Goal: Task Accomplishment & Management: Use online tool/utility

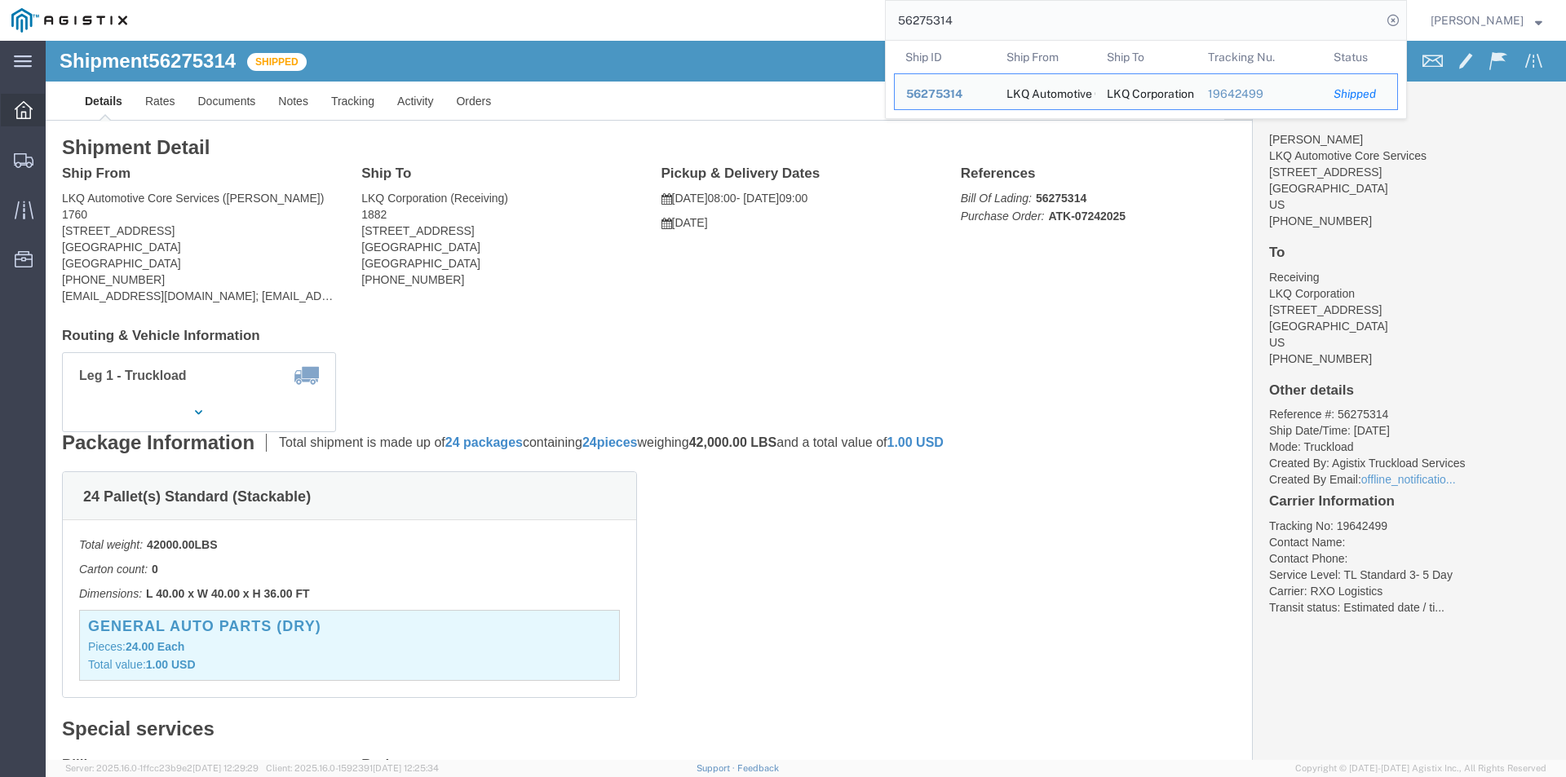
click at [31, 115] on icon at bounding box center [24, 110] width 18 height 18
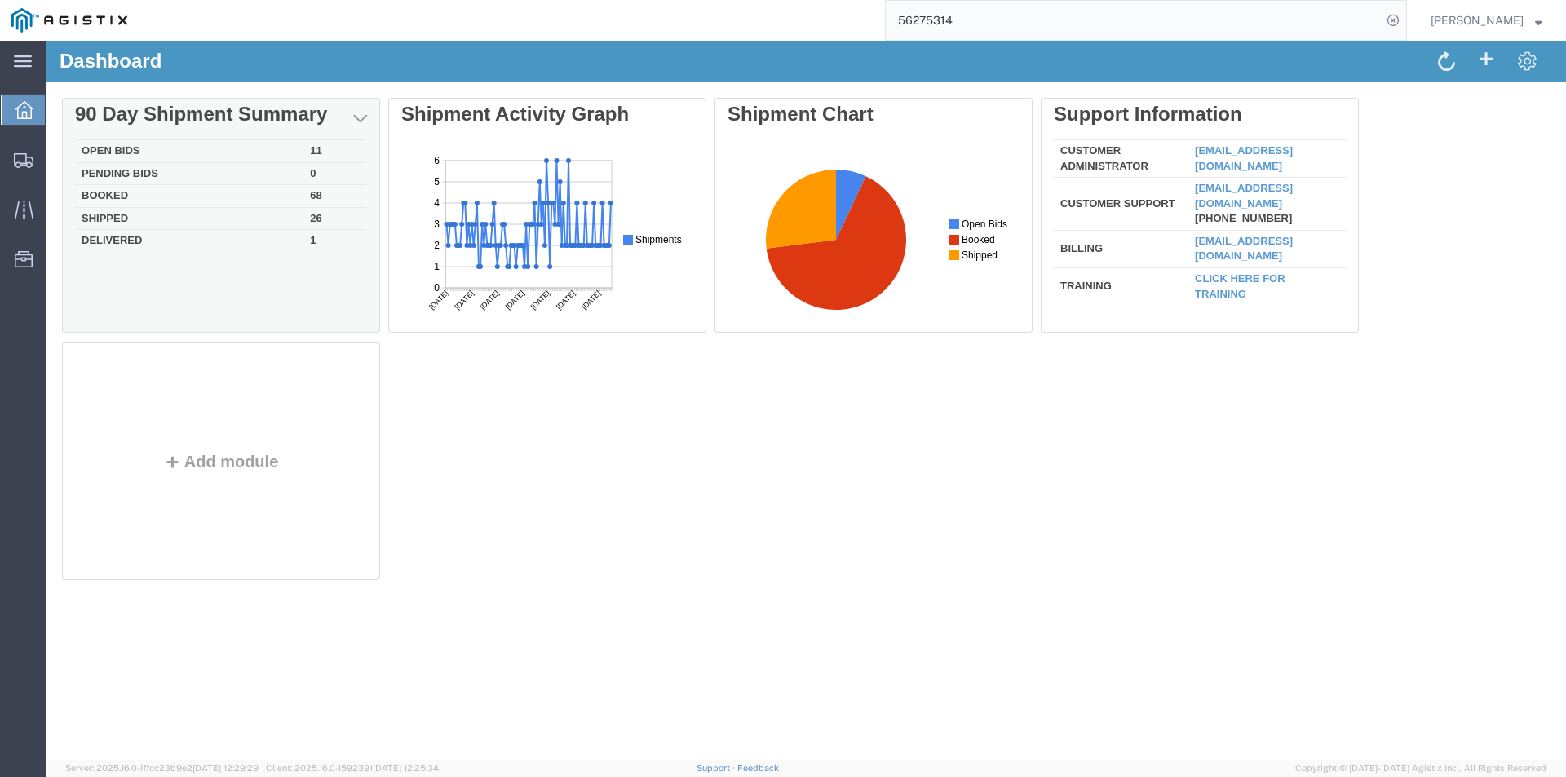
click at [312, 154] on td "11" at bounding box center [335, 151] width 64 height 23
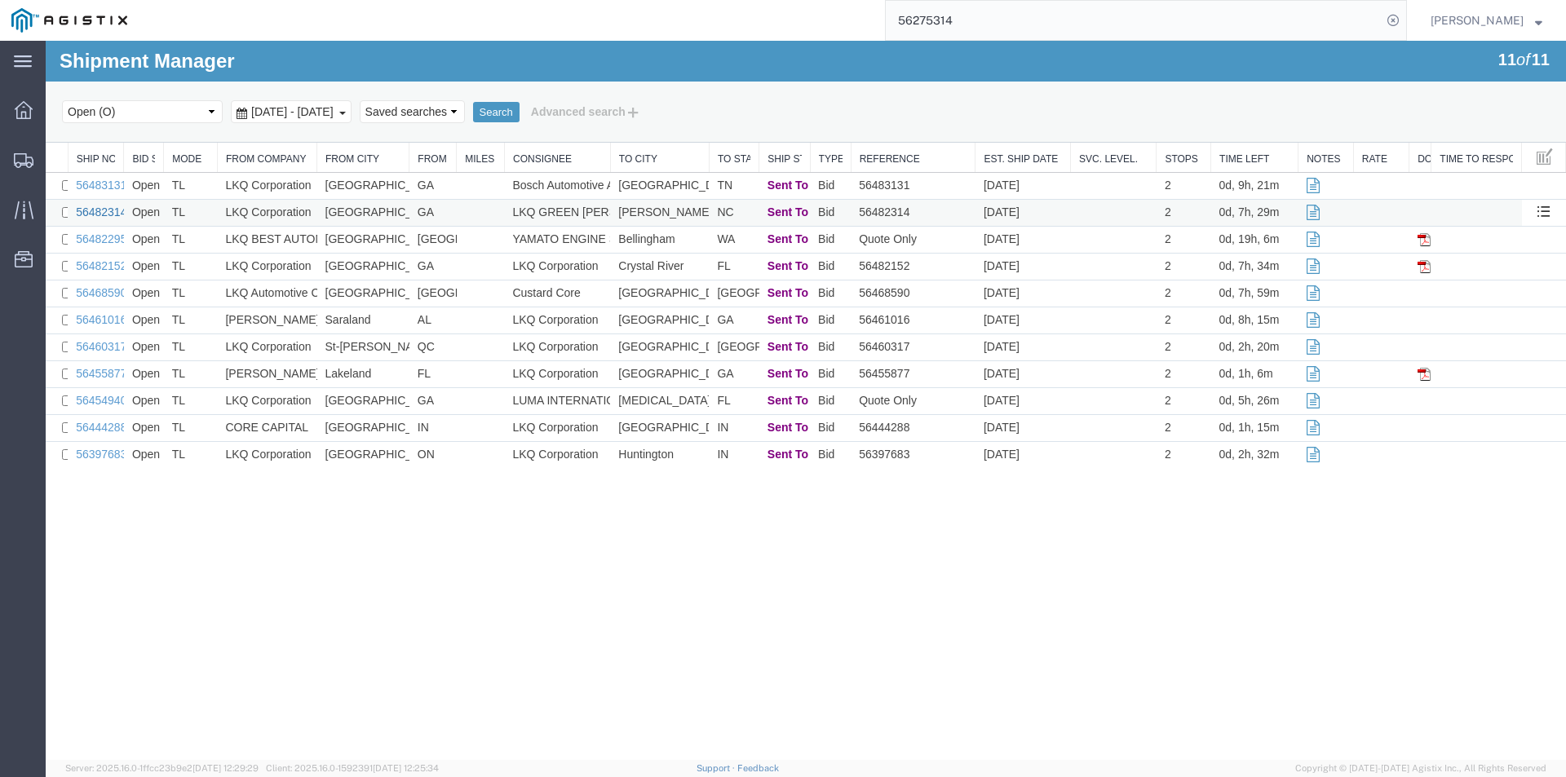
click at [110, 213] on link "56482314" at bounding box center [101, 212] width 51 height 13
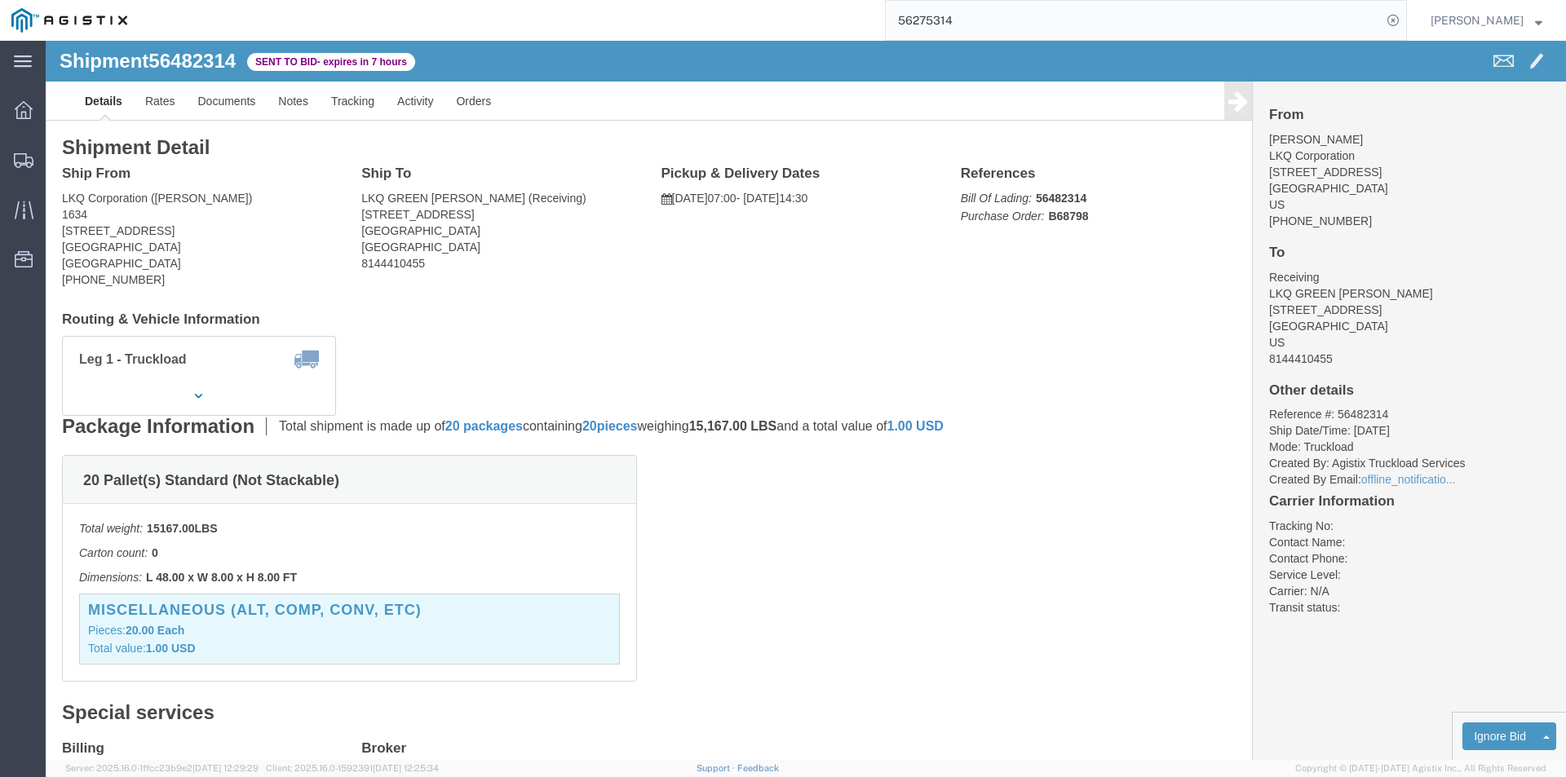
click div "Leg 1 - Truckload Vehicle 1: Standard Dry Van (53 Feet) Number of trucks: 1"
click button "button"
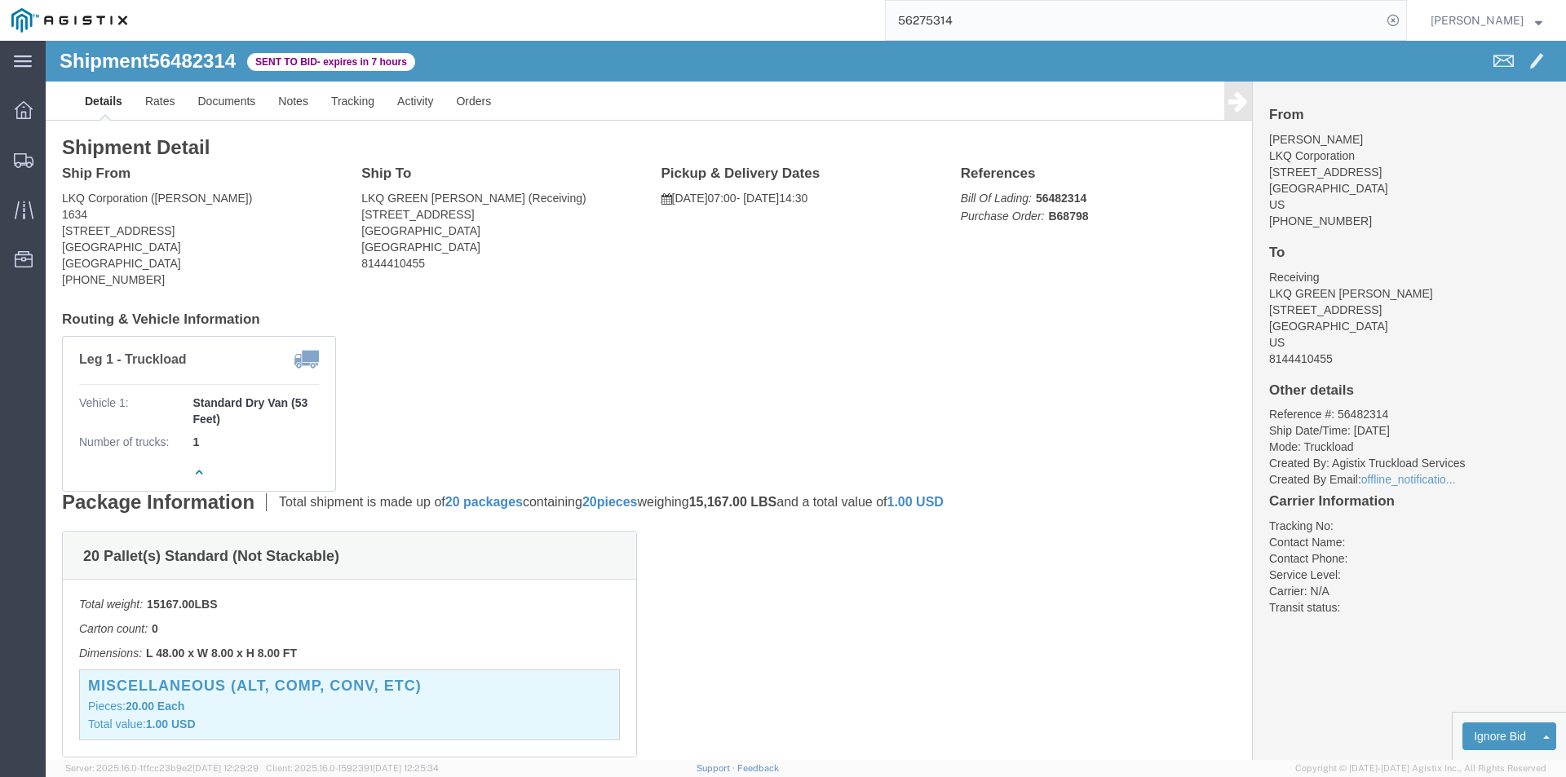
click address "LKQ Corporation ([PERSON_NAME]) 1634 [STREET_ADDRESS] [PHONE_NUMBER]"
copy address "30336"
click address "LKQ GREEN [PERSON_NAME] (Receiving) [STREET_ADDRESS][PERSON_NAME] 8144410455"
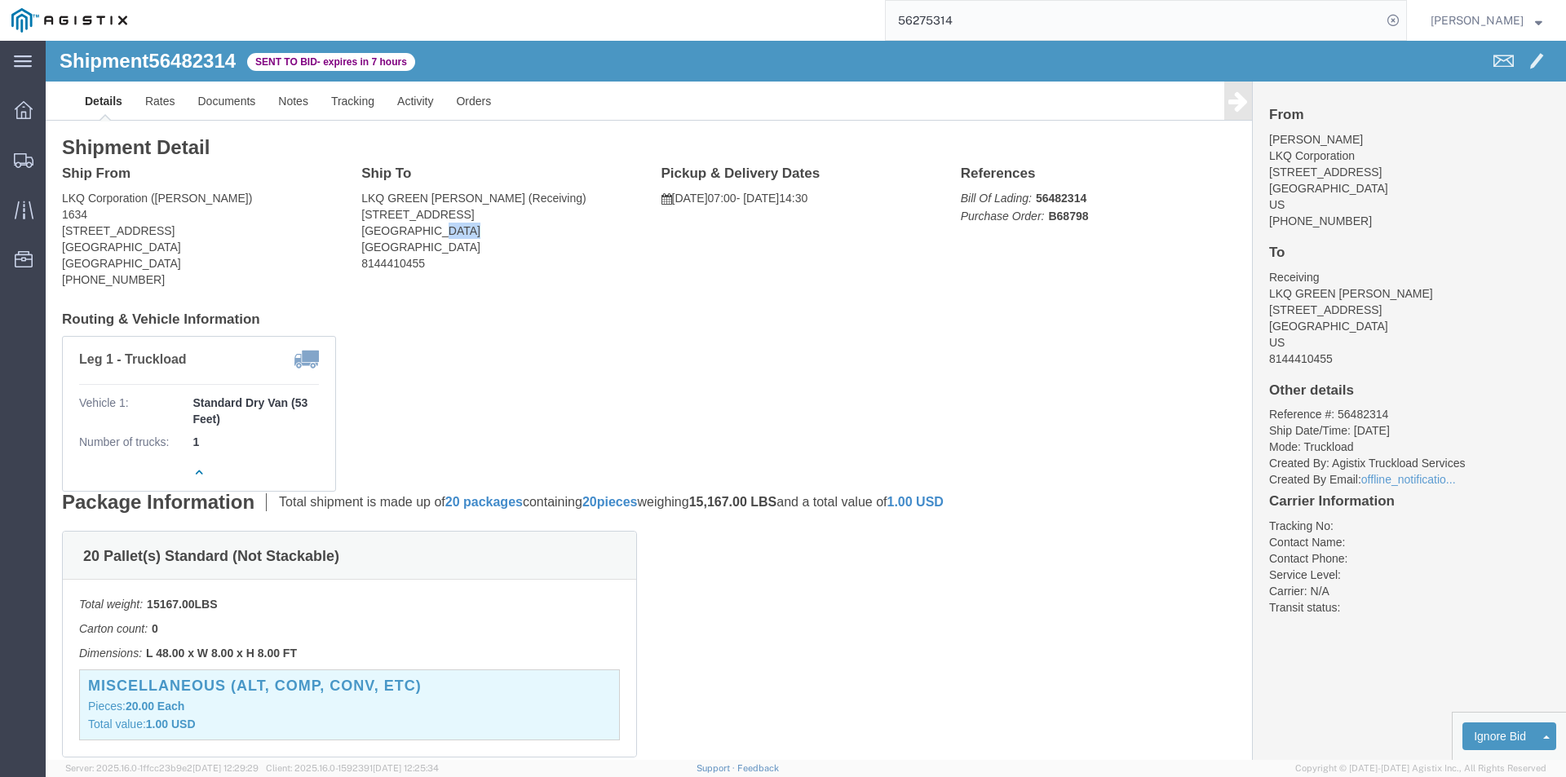
copy address "27332"
click link "Enter / Modify Bid"
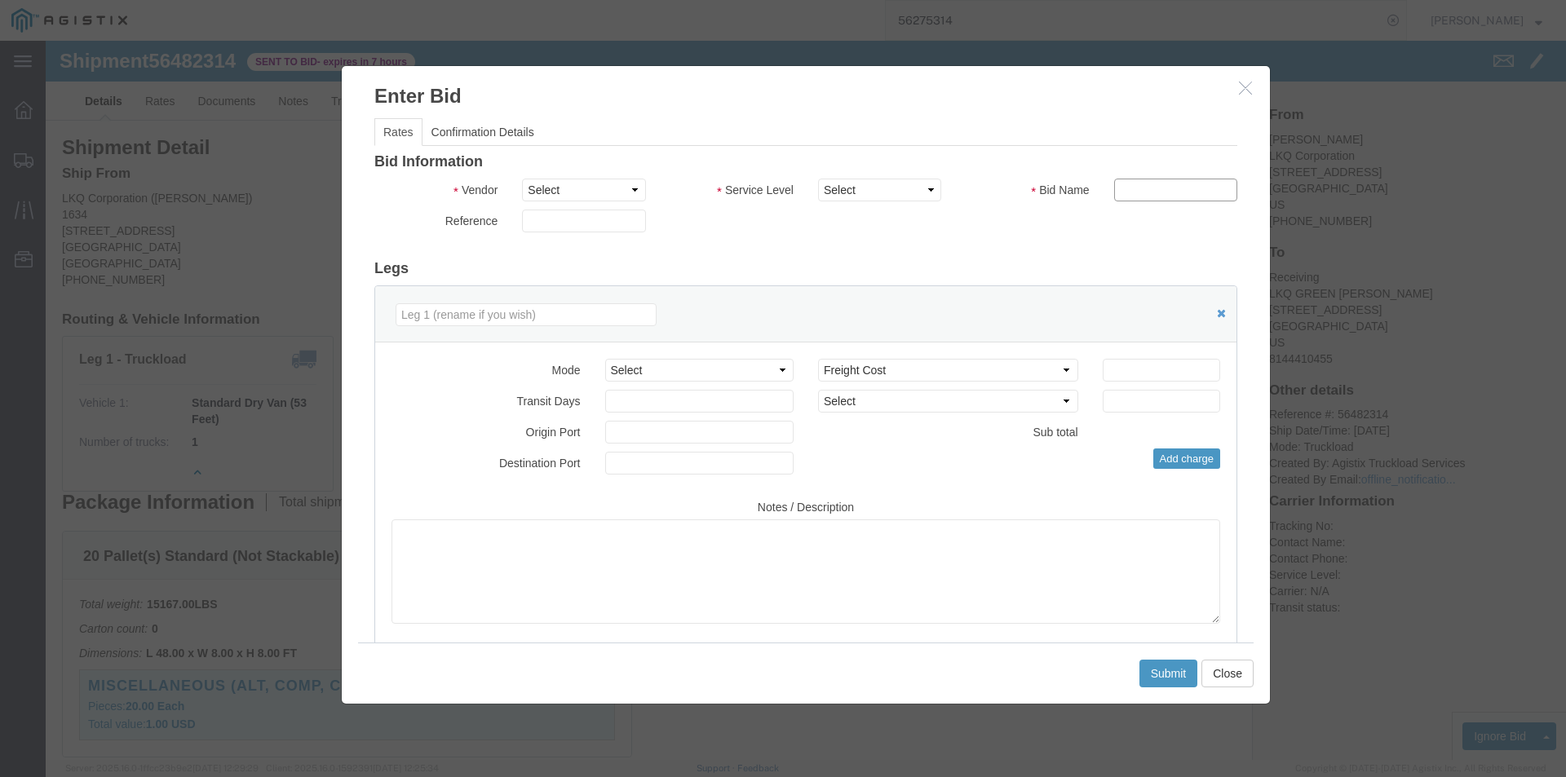
drag, startPoint x: 1079, startPoint y: 145, endPoint x: 1083, endPoint y: 153, distance: 8.8
click input "text"
type input "bid"
click div "Select 2 Day Service 3 Axle Winch Truck 3 to 5 Day Service 96L Domestic Flat Ra…"
click input "number"
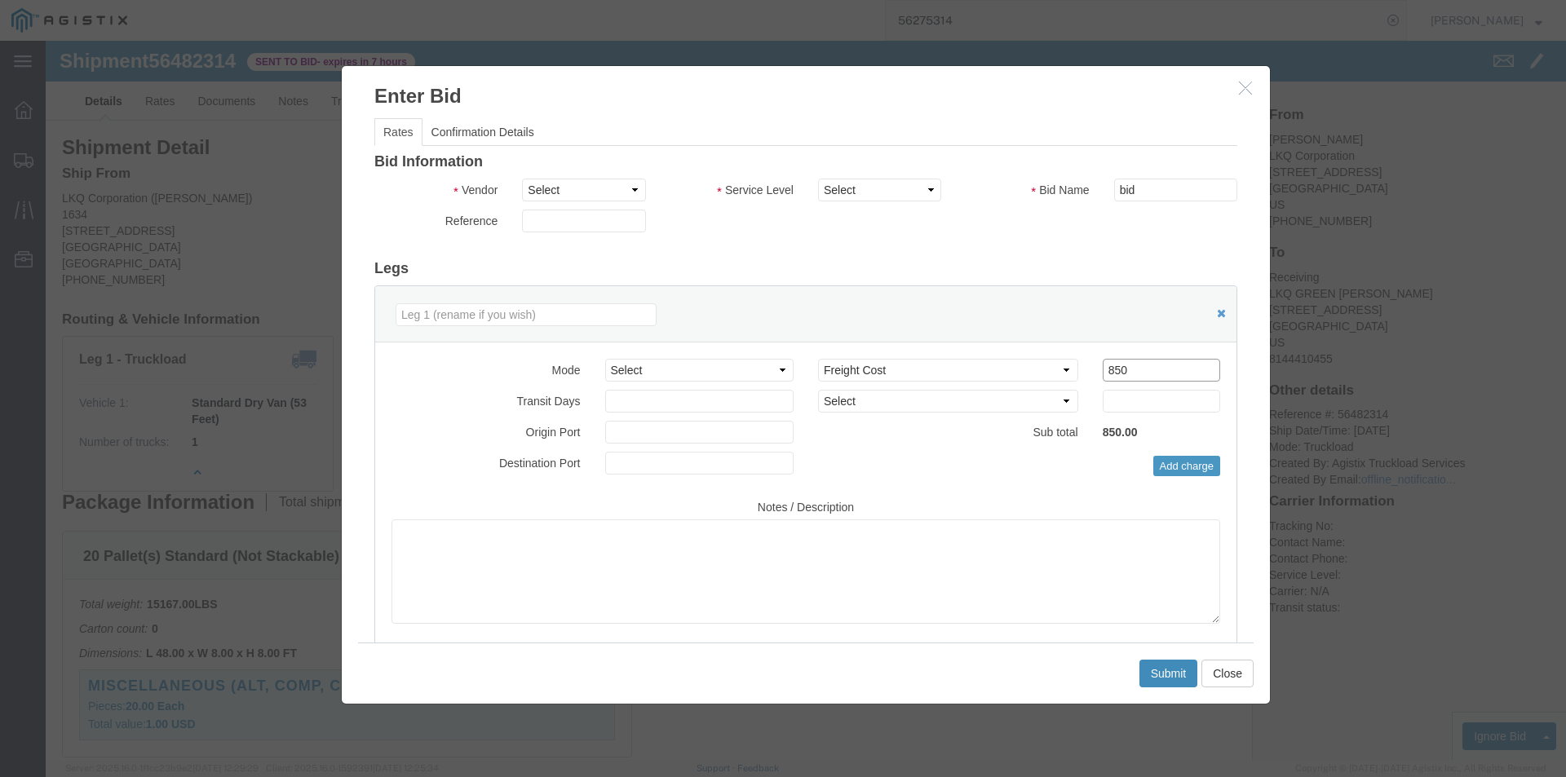
type input "850"
click button "Submit"
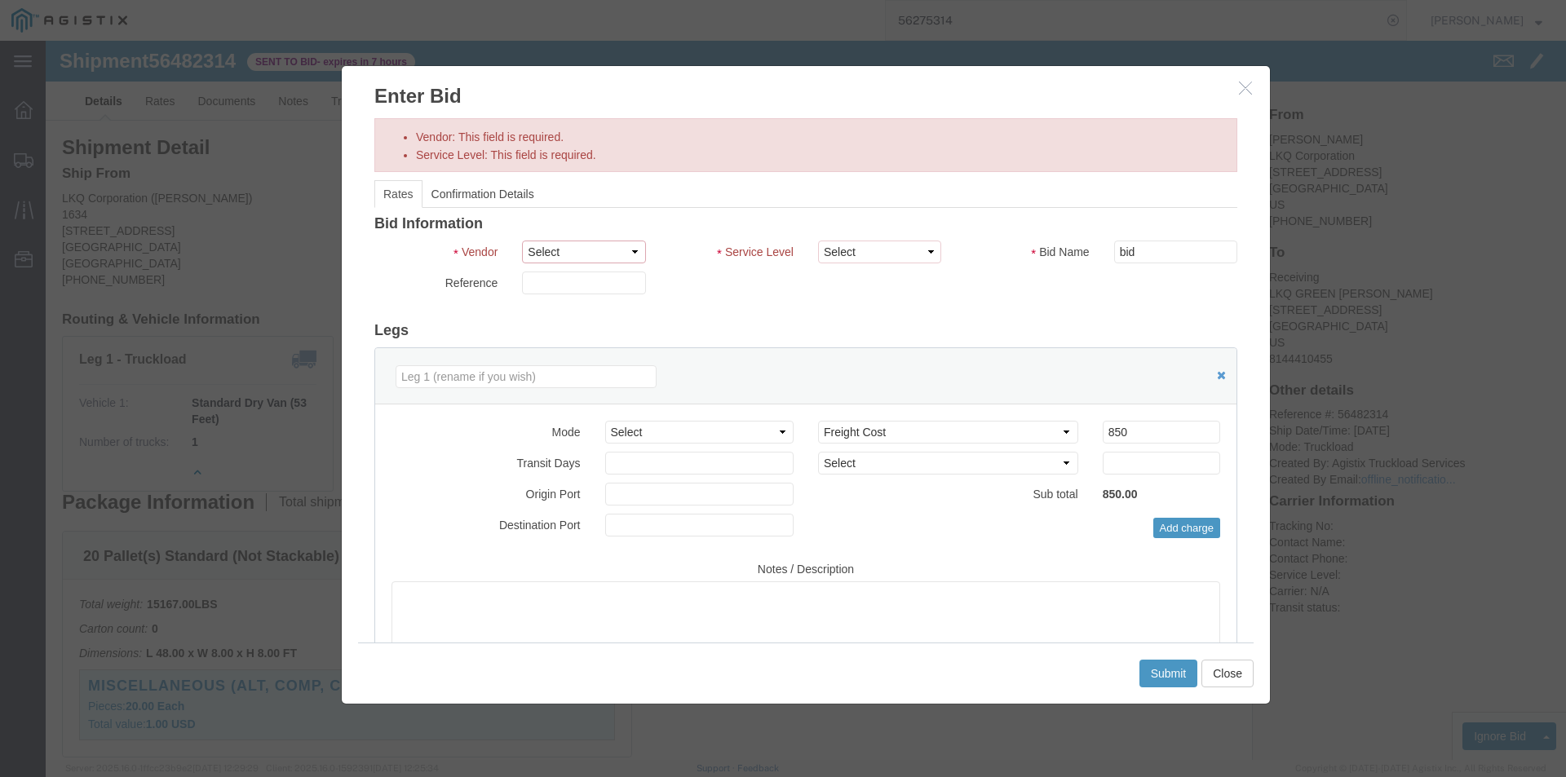
click select "Select RXO Freight Forwarding RXO Logistics"
select select "3224"
click select "Select RXO Freight Forwarding RXO Logistics"
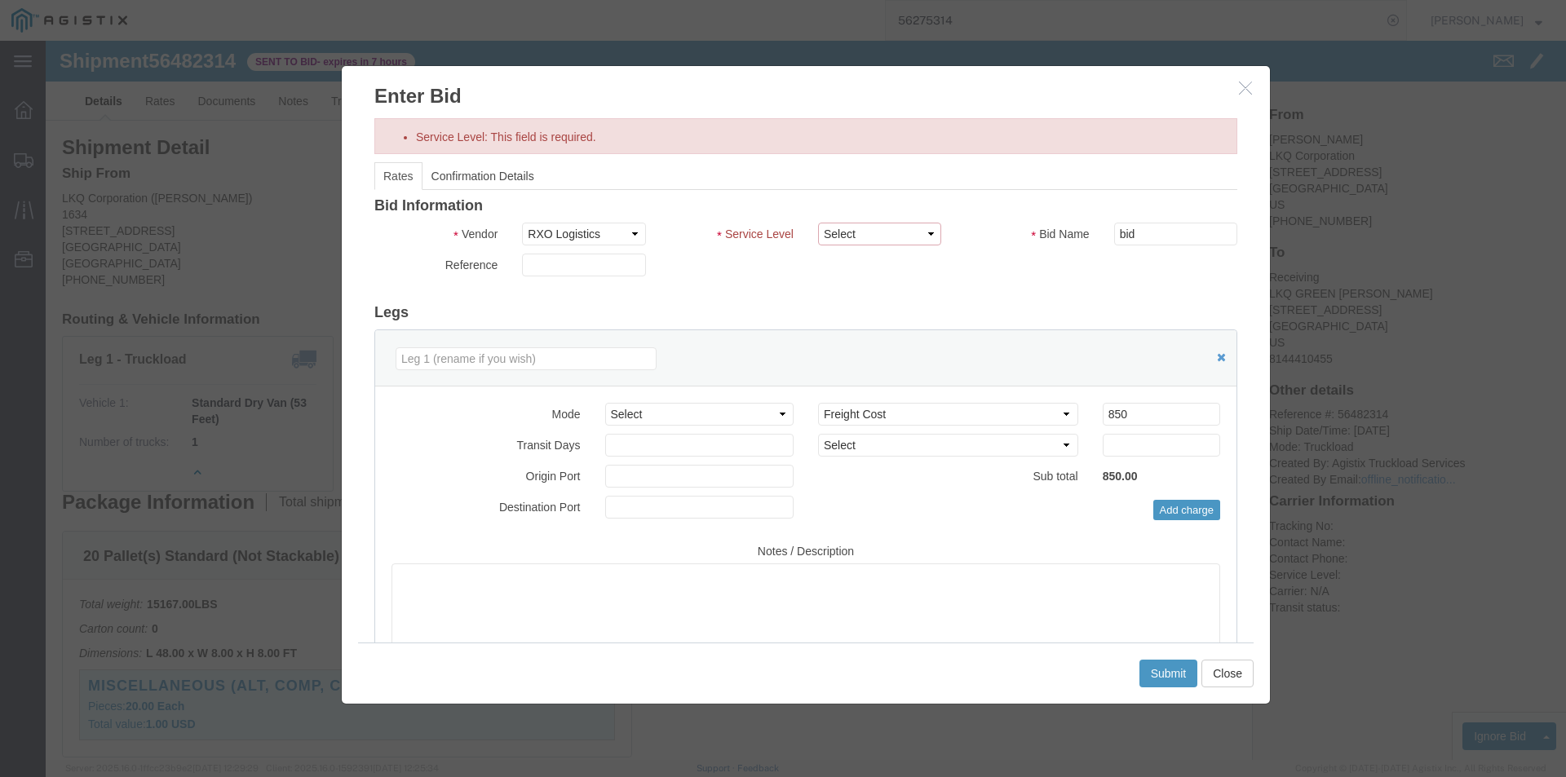
click select "Select Air Airport to Airport Airport to Door CONESTOGA Cargo Van DFRM/STEP Doo…"
select select "11791"
click select "Select Air Airport to Airport Airport to Door CONESTOGA Cargo Van DFRM/STEP Doo…"
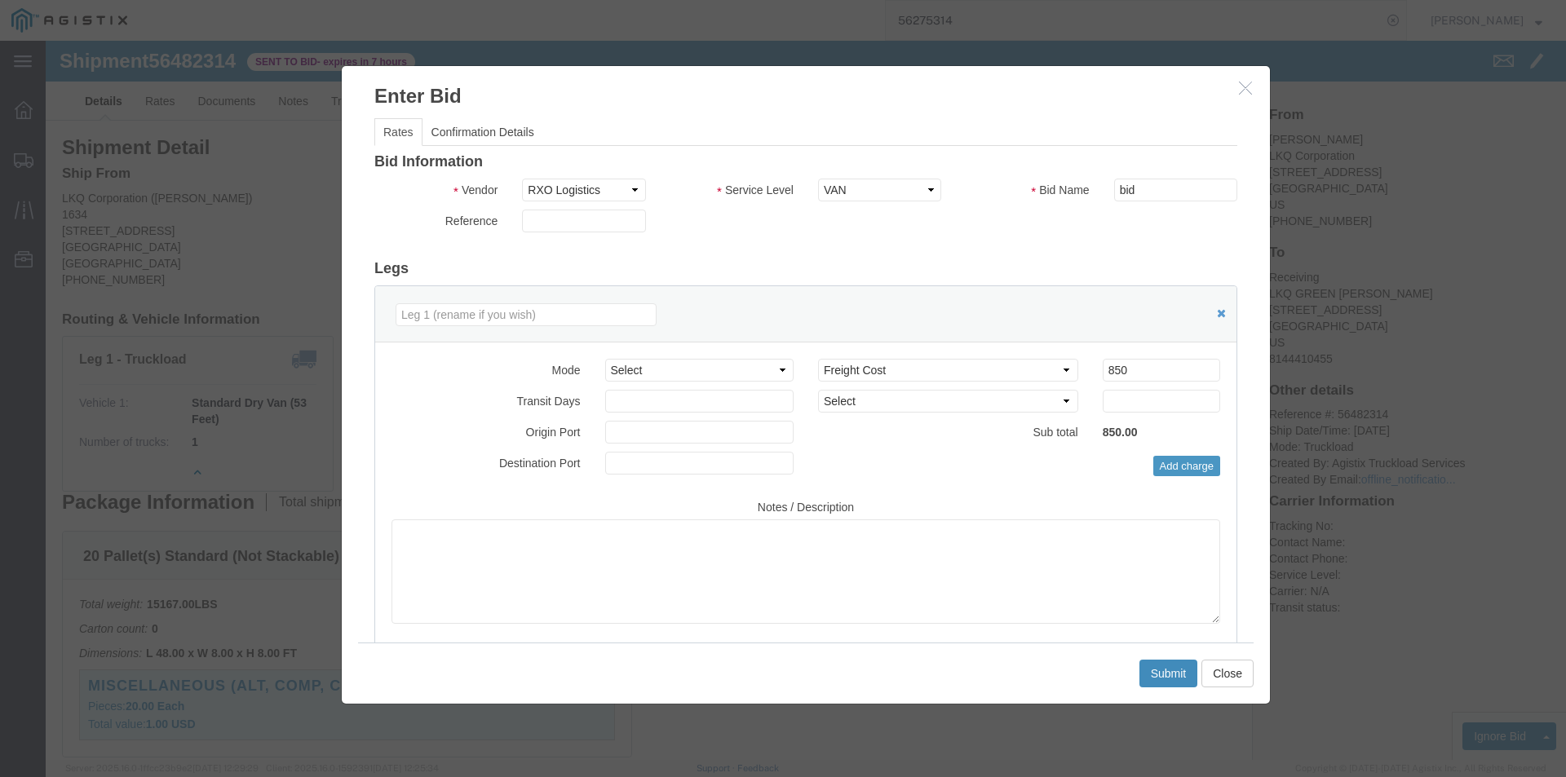
click div "Submit Close"
click button "Submit"
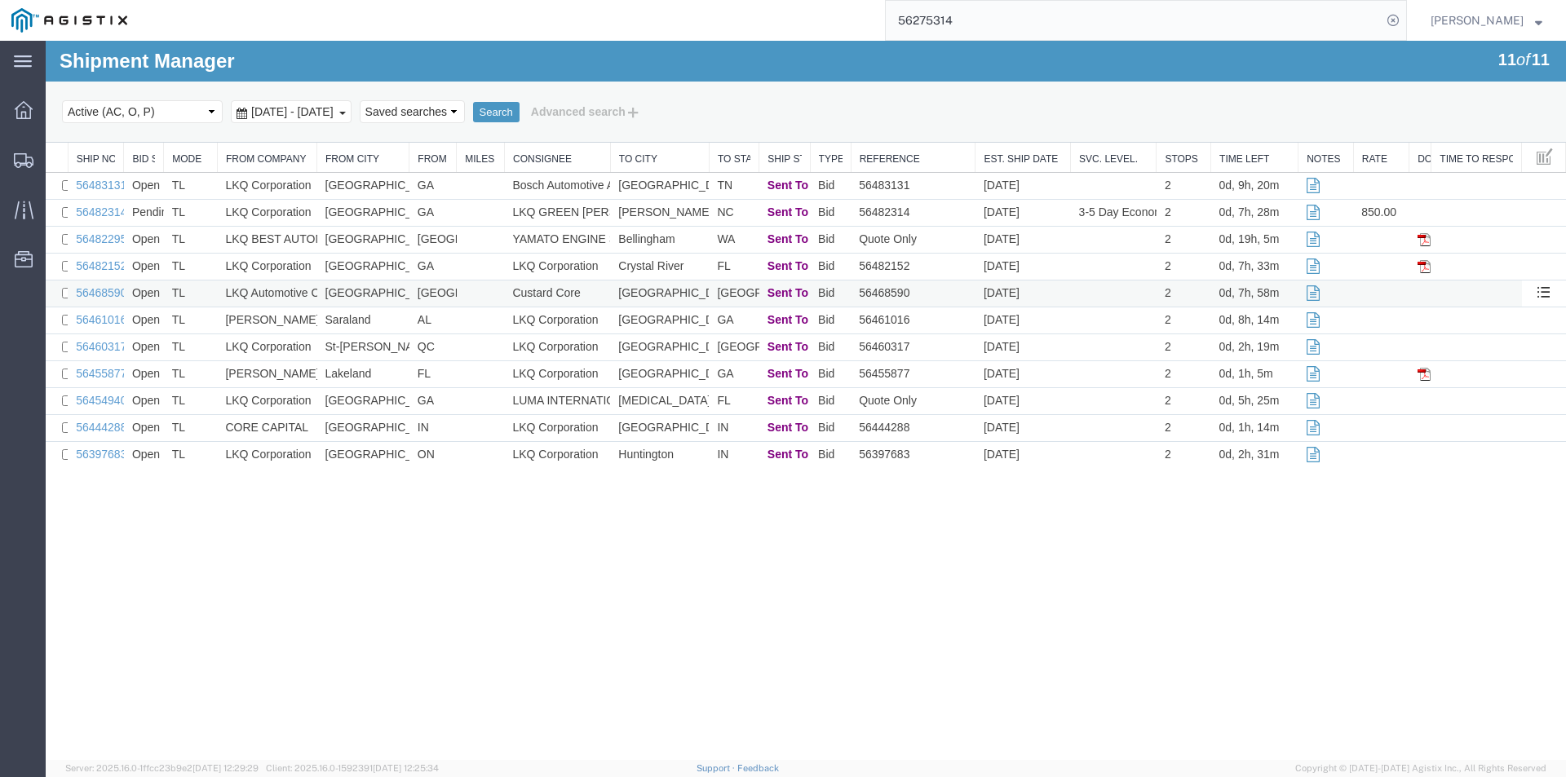
click at [518, 295] on td "Custard Core" at bounding box center [557, 294] width 106 height 27
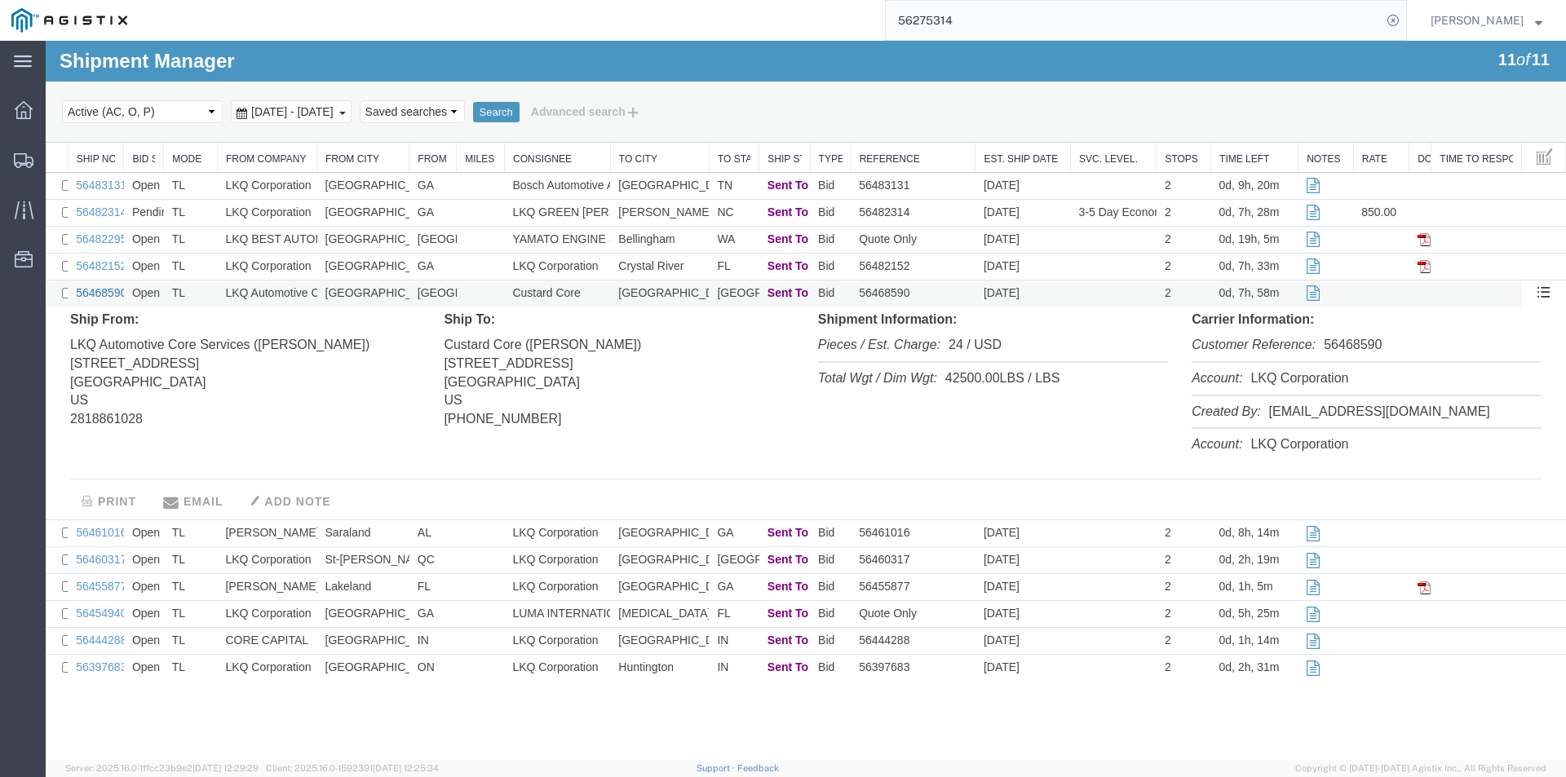
click at [115, 290] on link "56468590" at bounding box center [101, 292] width 51 height 13
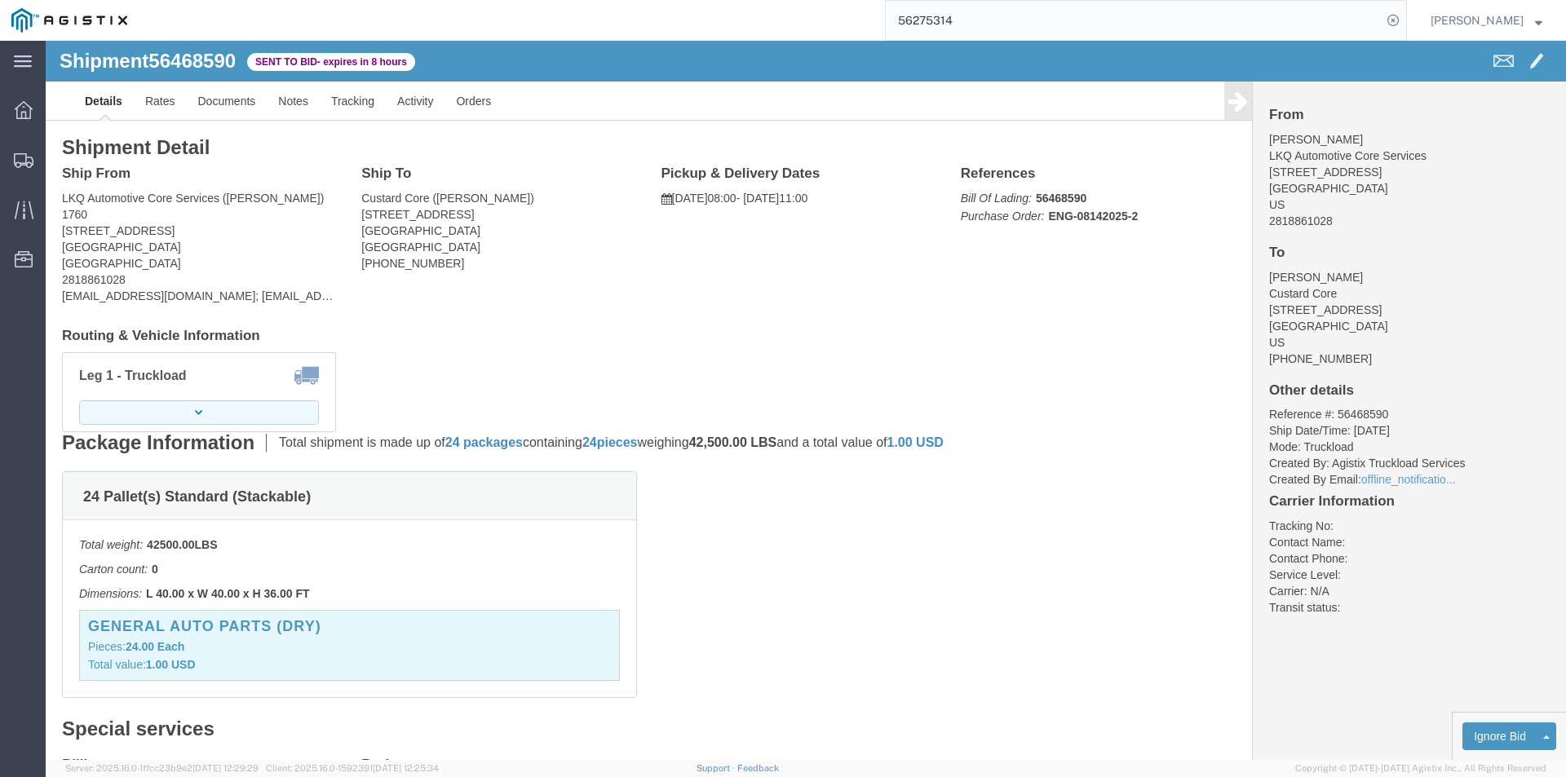
click button "button"
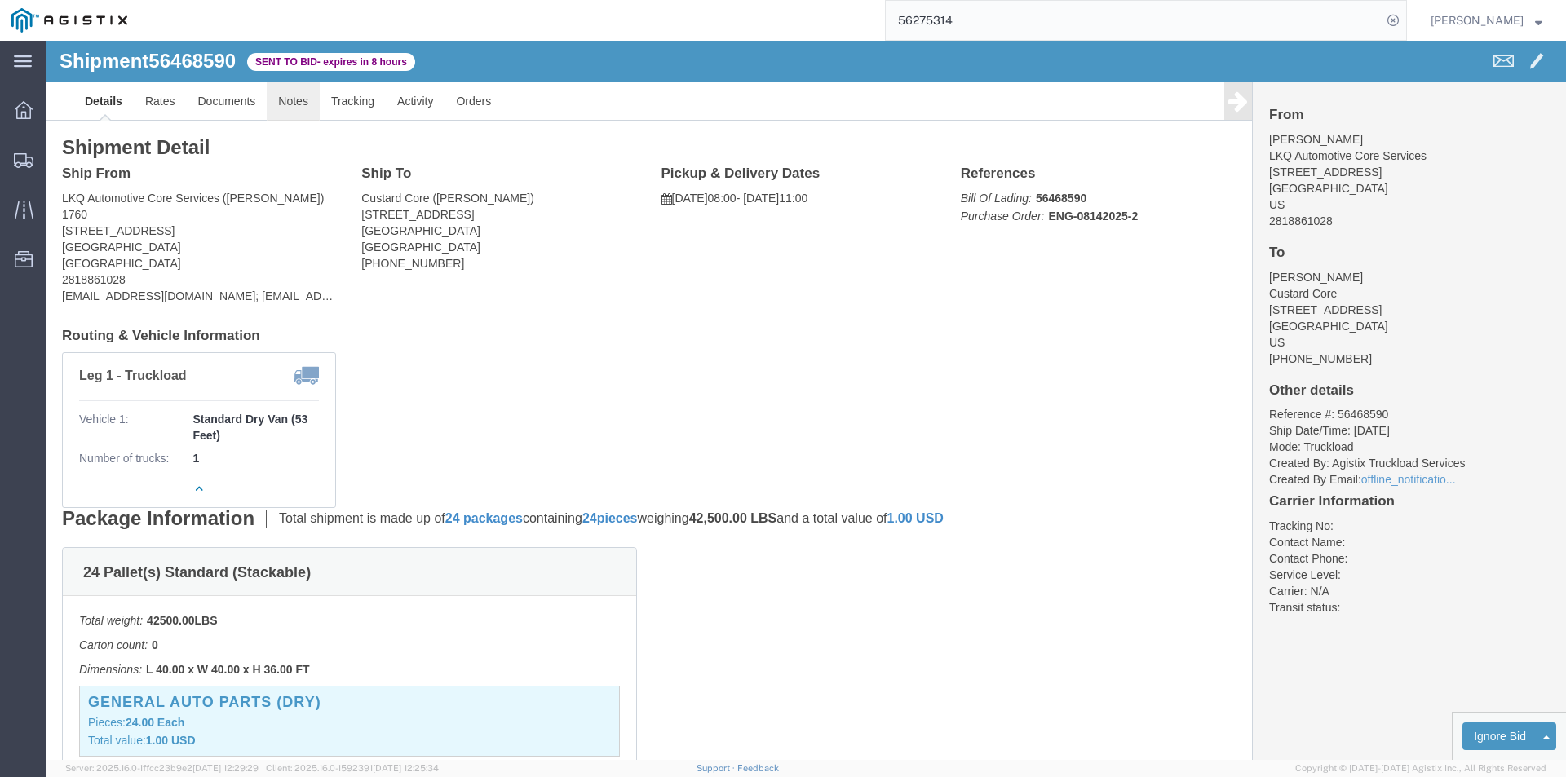
click link "Notes"
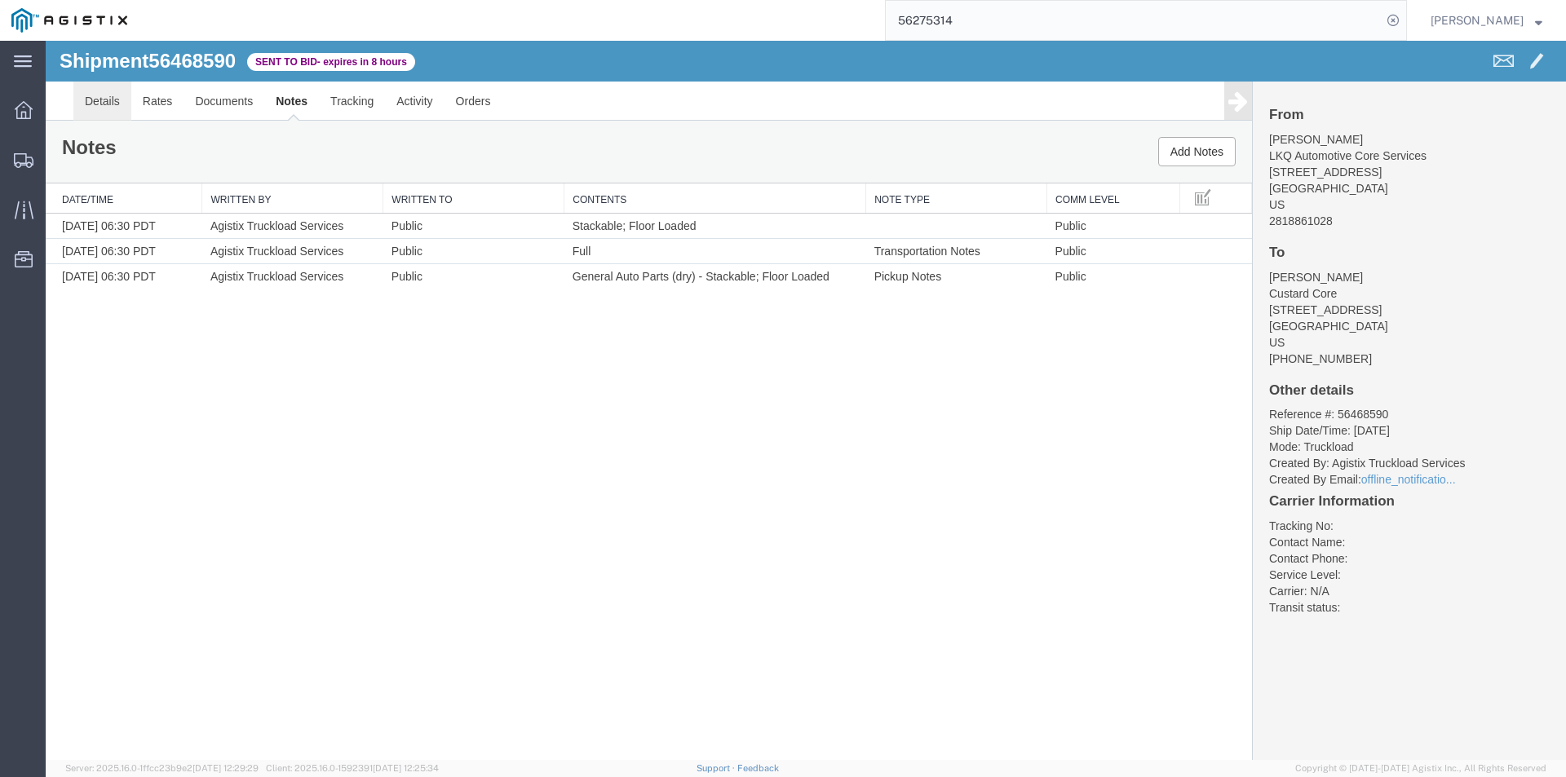
click at [89, 102] on link "Details" at bounding box center [102, 101] width 58 height 39
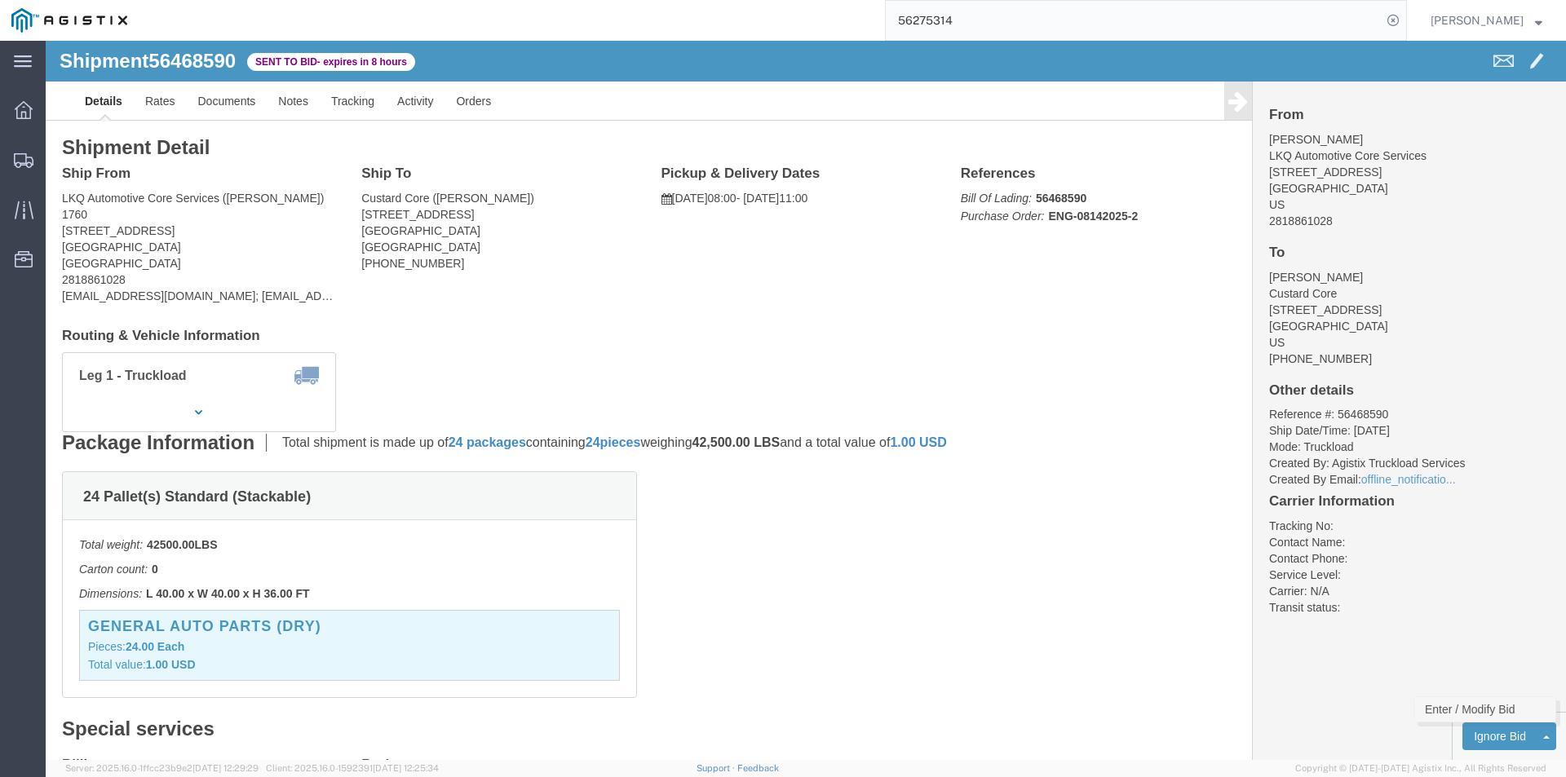
click link "Enter / Modify Bid"
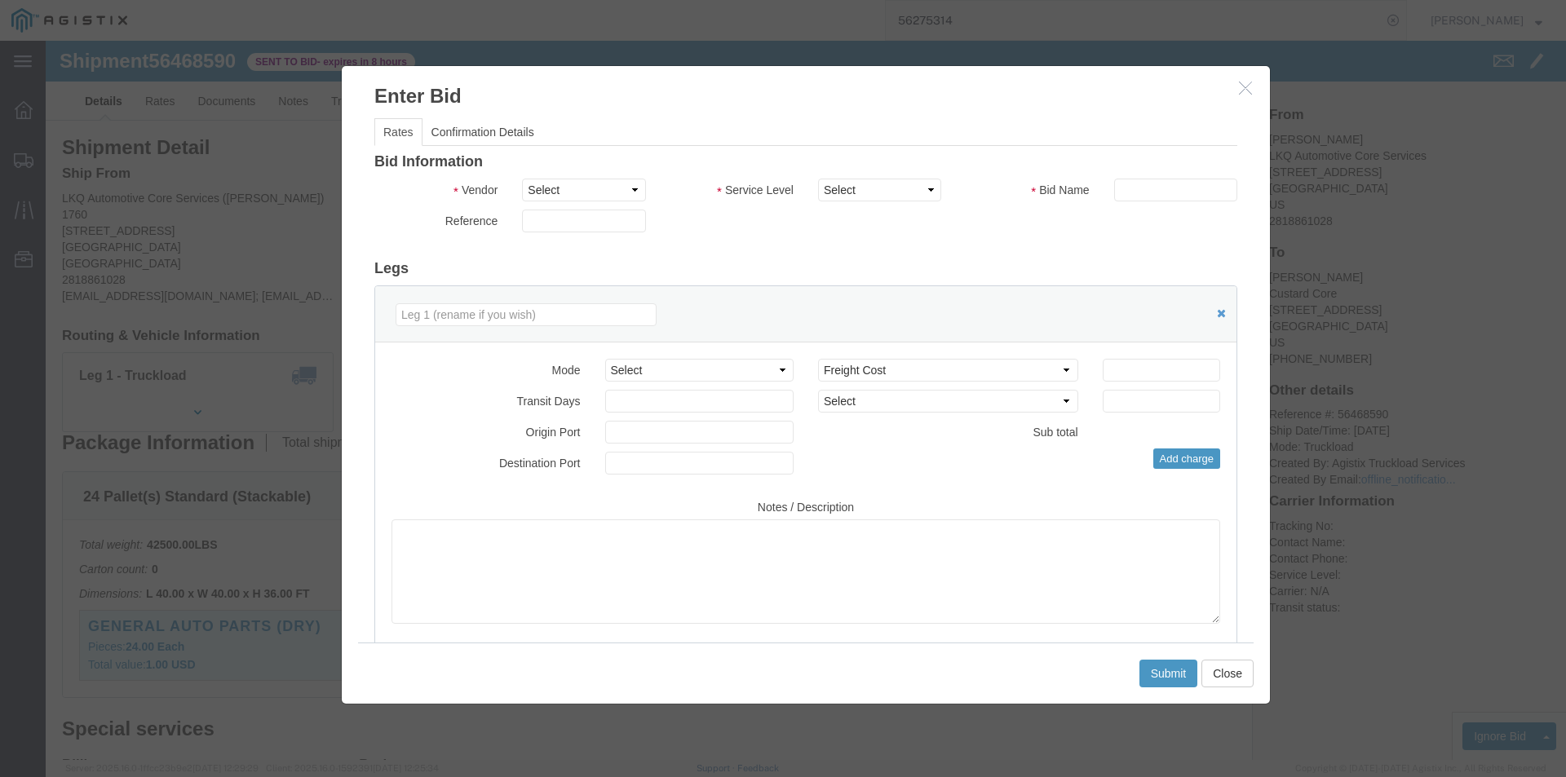
drag, startPoint x: 440, startPoint y: 140, endPoint x: 548, endPoint y: 154, distance: 109.4
click div "Vendor Select RXO Freight Forwarding RXO Logistics"
click select "Select RXO Freight Forwarding RXO Logistics"
select select "3224"
click select "Select RXO Freight Forwarding RXO Logistics"
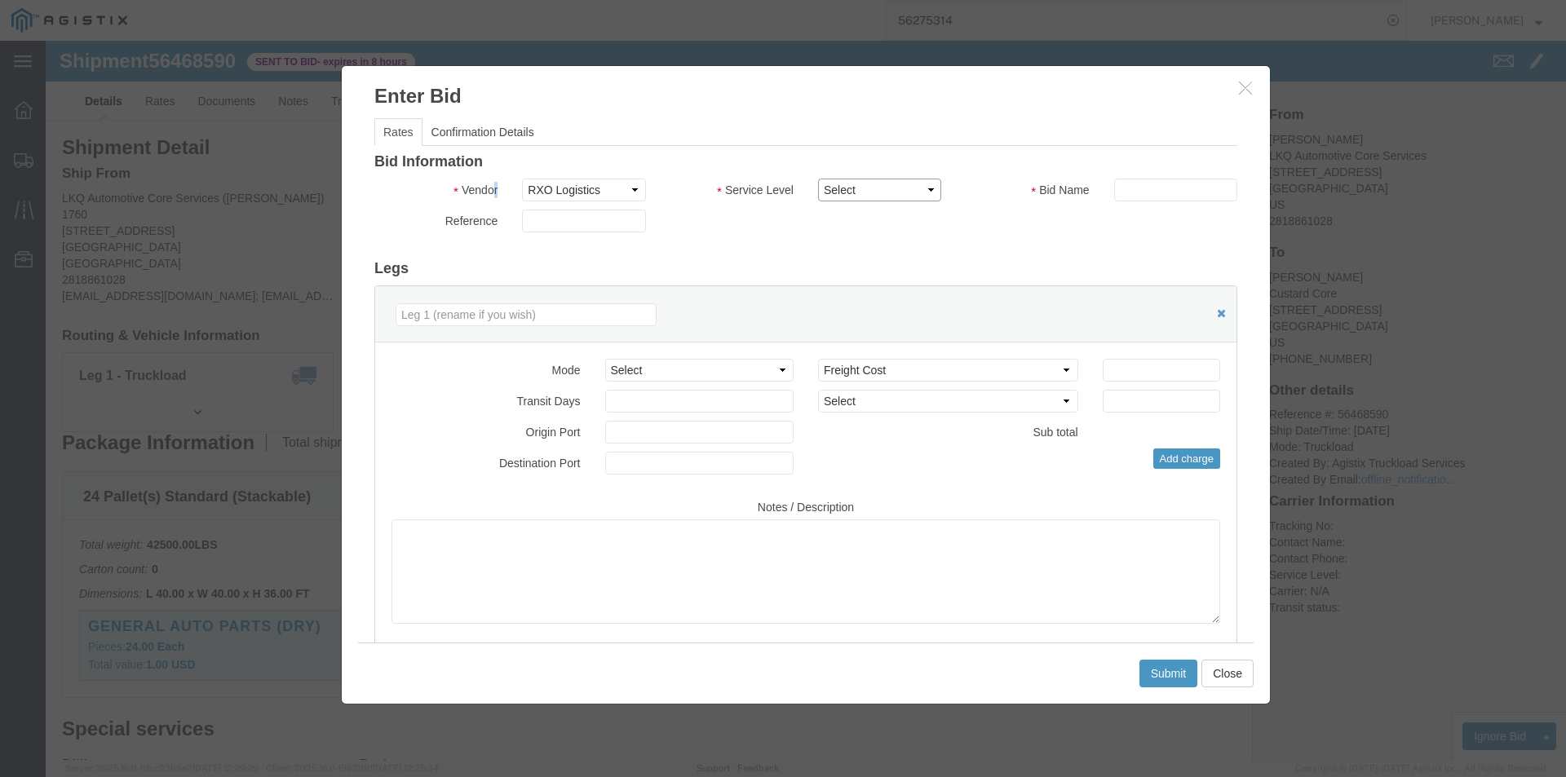
click select "Select Air Airport to Airport Airport to Door CONESTOGA Cargo Van DFRM/STEP Doo…"
select select "11791"
click select "Select Air Airport to Airport Airport to Door CONESTOGA Cargo Van DFRM/STEP Doo…"
drag, startPoint x: 1077, startPoint y: 136, endPoint x: 1083, endPoint y: 144, distance: 10.4
click div "Bid Information Vendor Select RXO Freight Forwarding RXO Logistics Service Leve…"
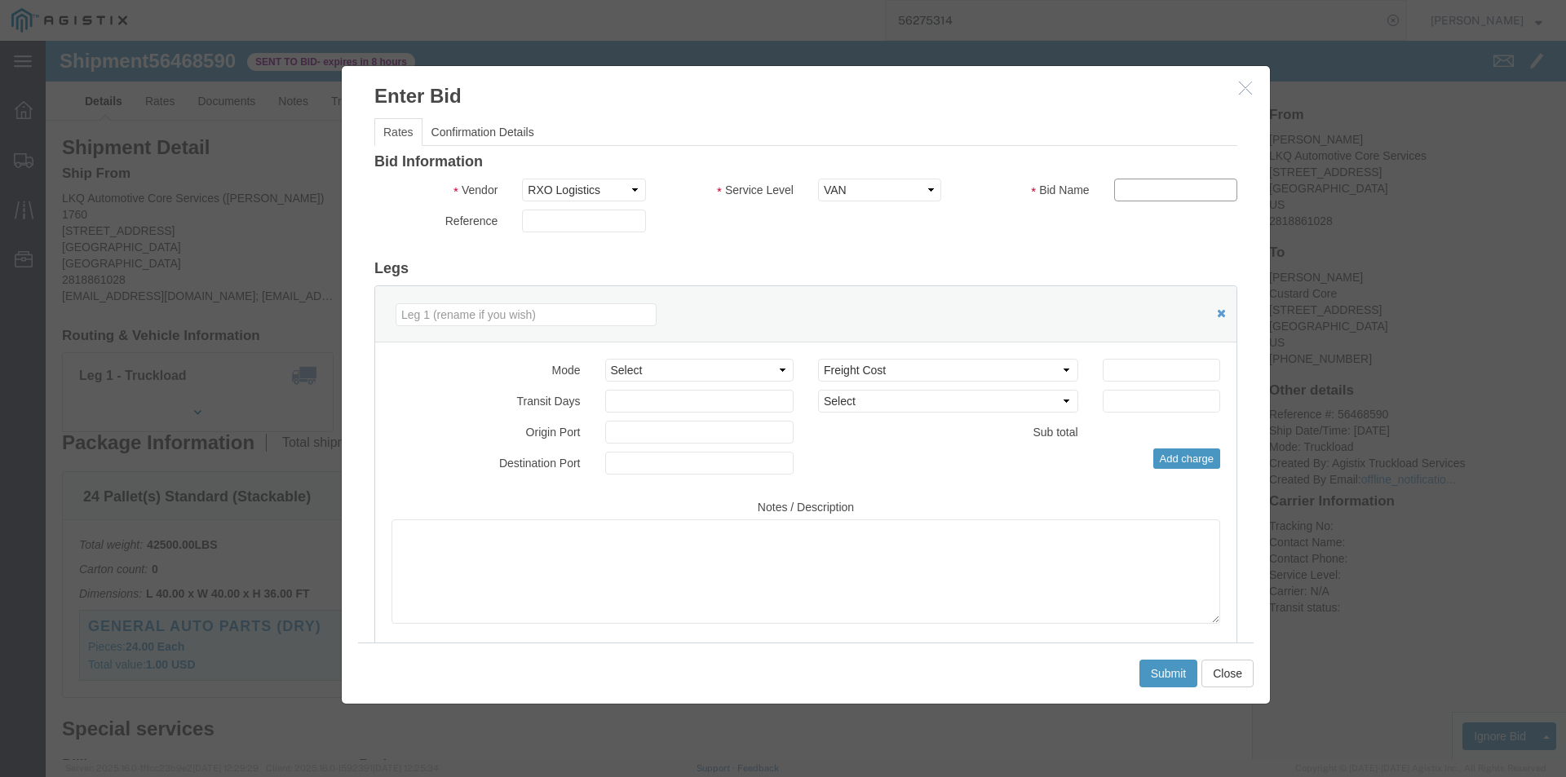
click input "text"
type input "bid"
click input "number"
type input "633"
click button "Submit"
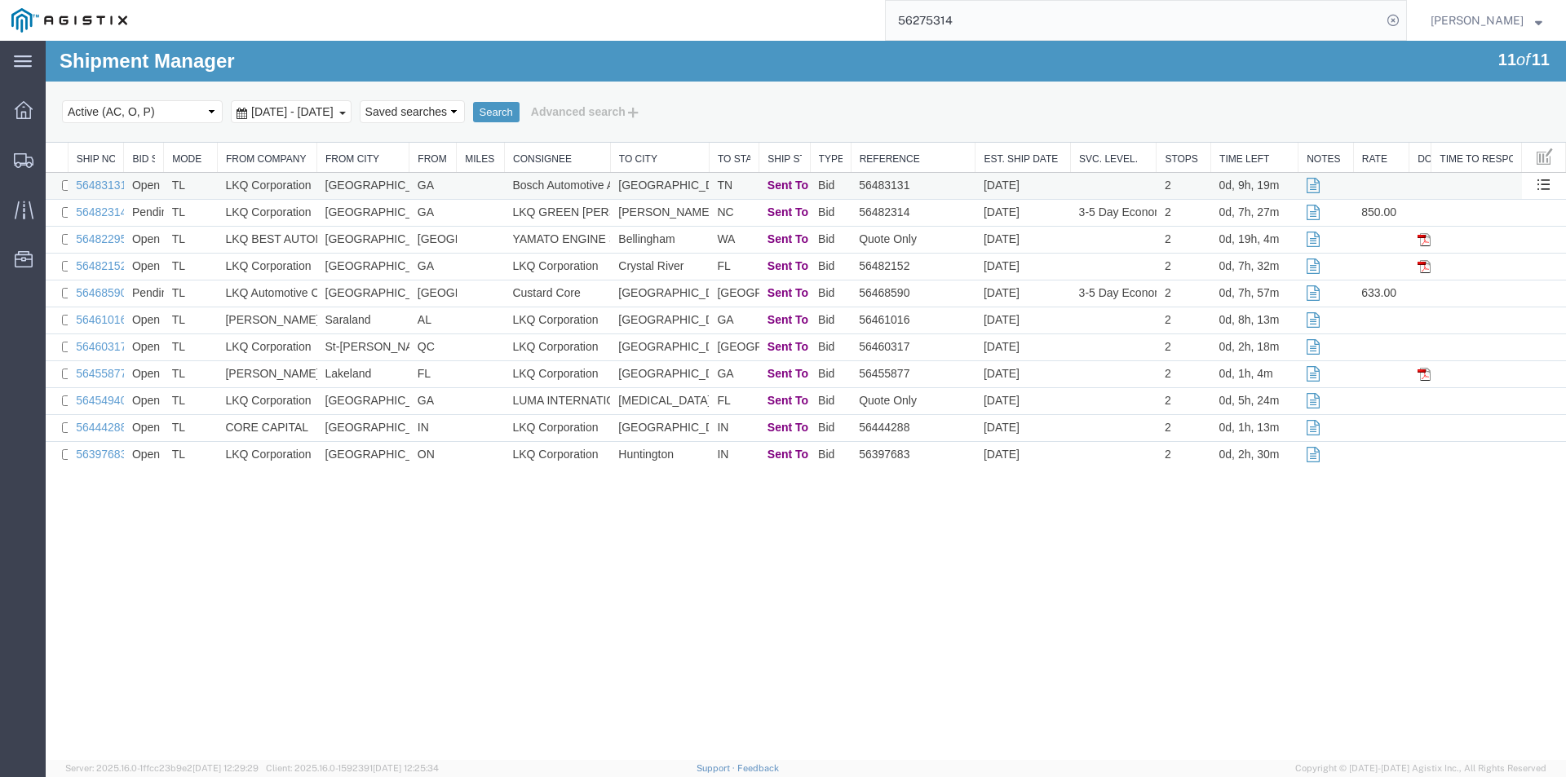
click at [367, 188] on td "[GEOGRAPHIC_DATA]" at bounding box center [363, 186] width 92 height 27
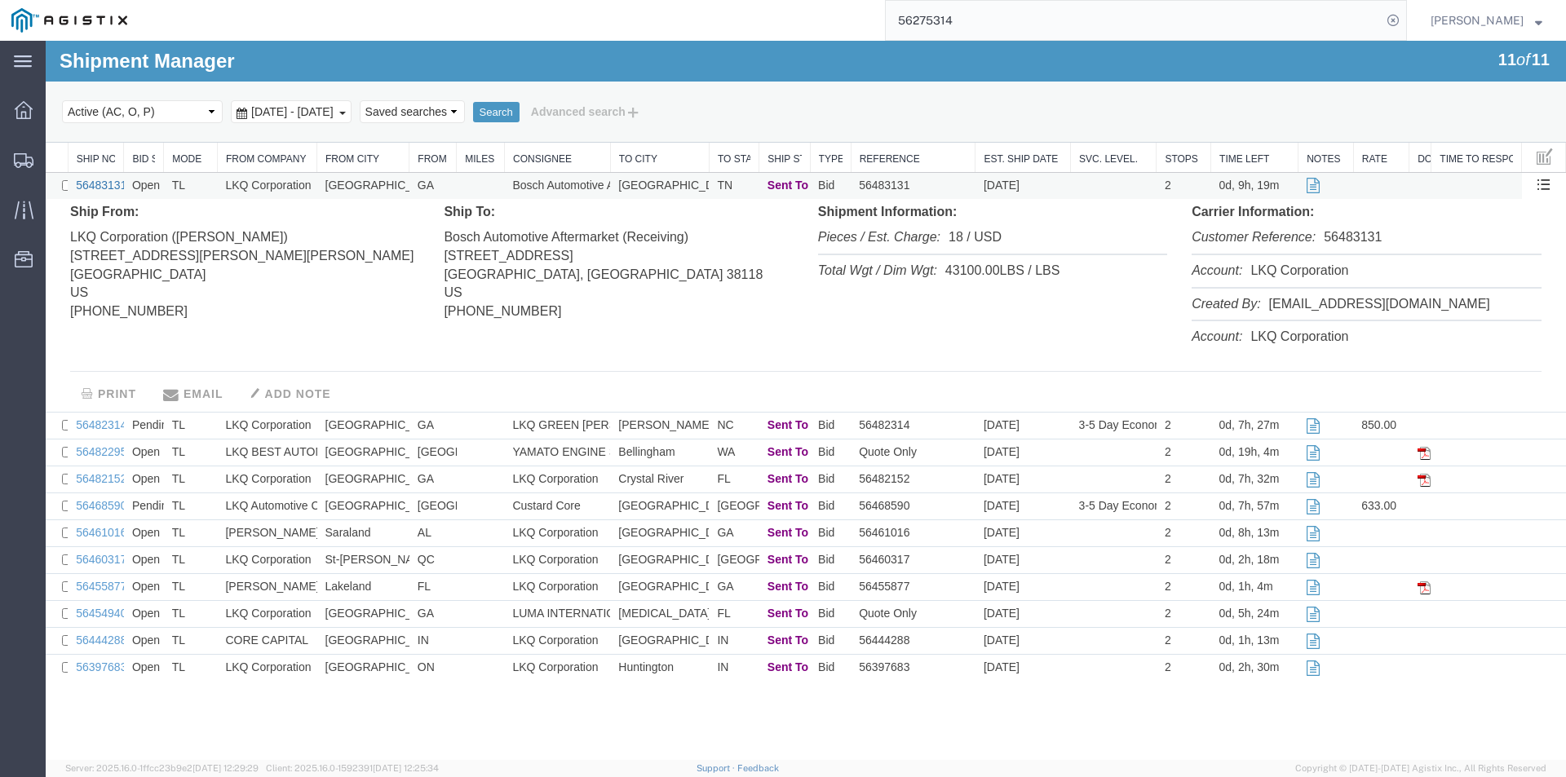
click at [114, 180] on link "56483131" at bounding box center [101, 185] width 51 height 13
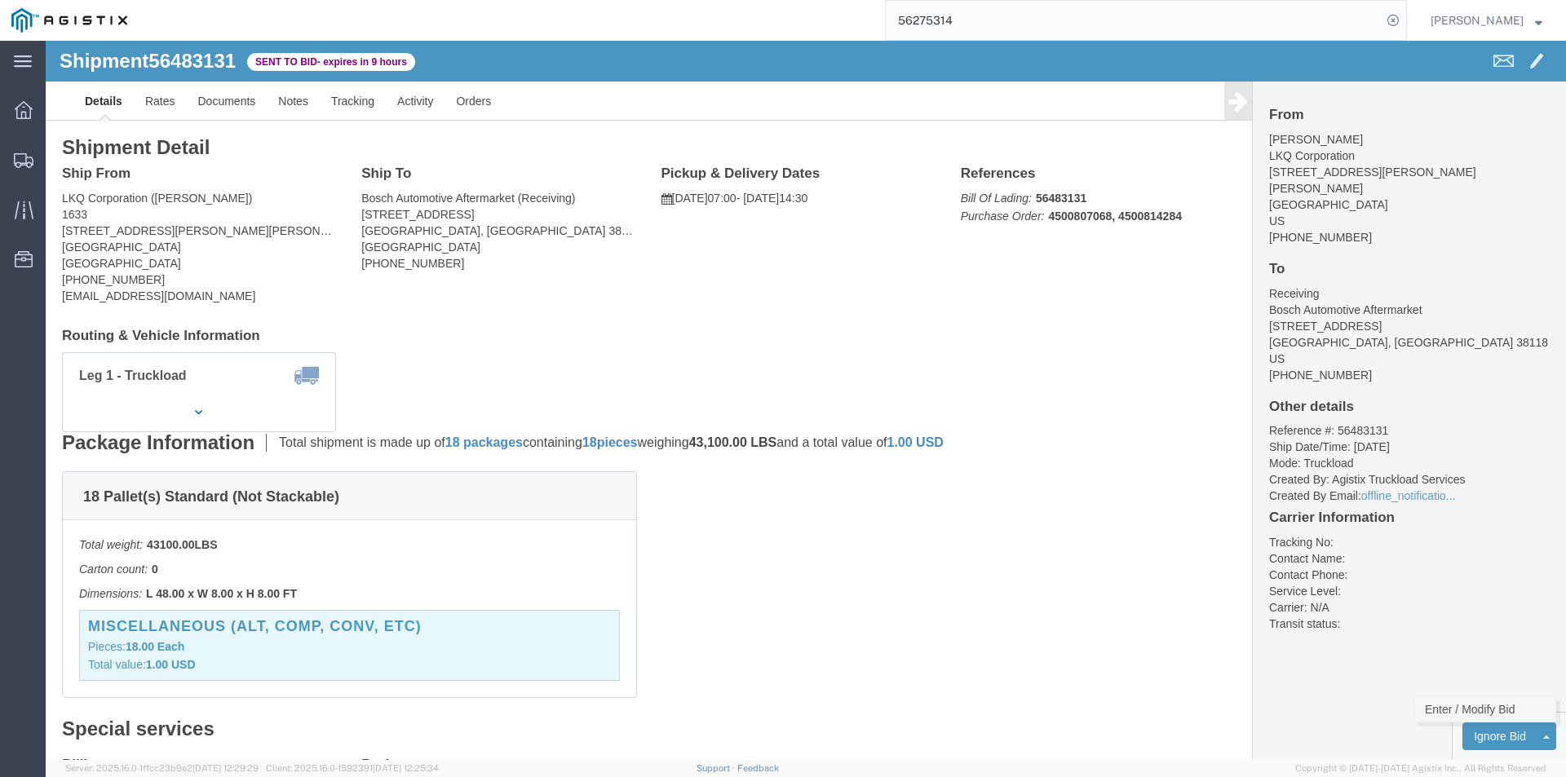
click link "Enter / Modify Bid"
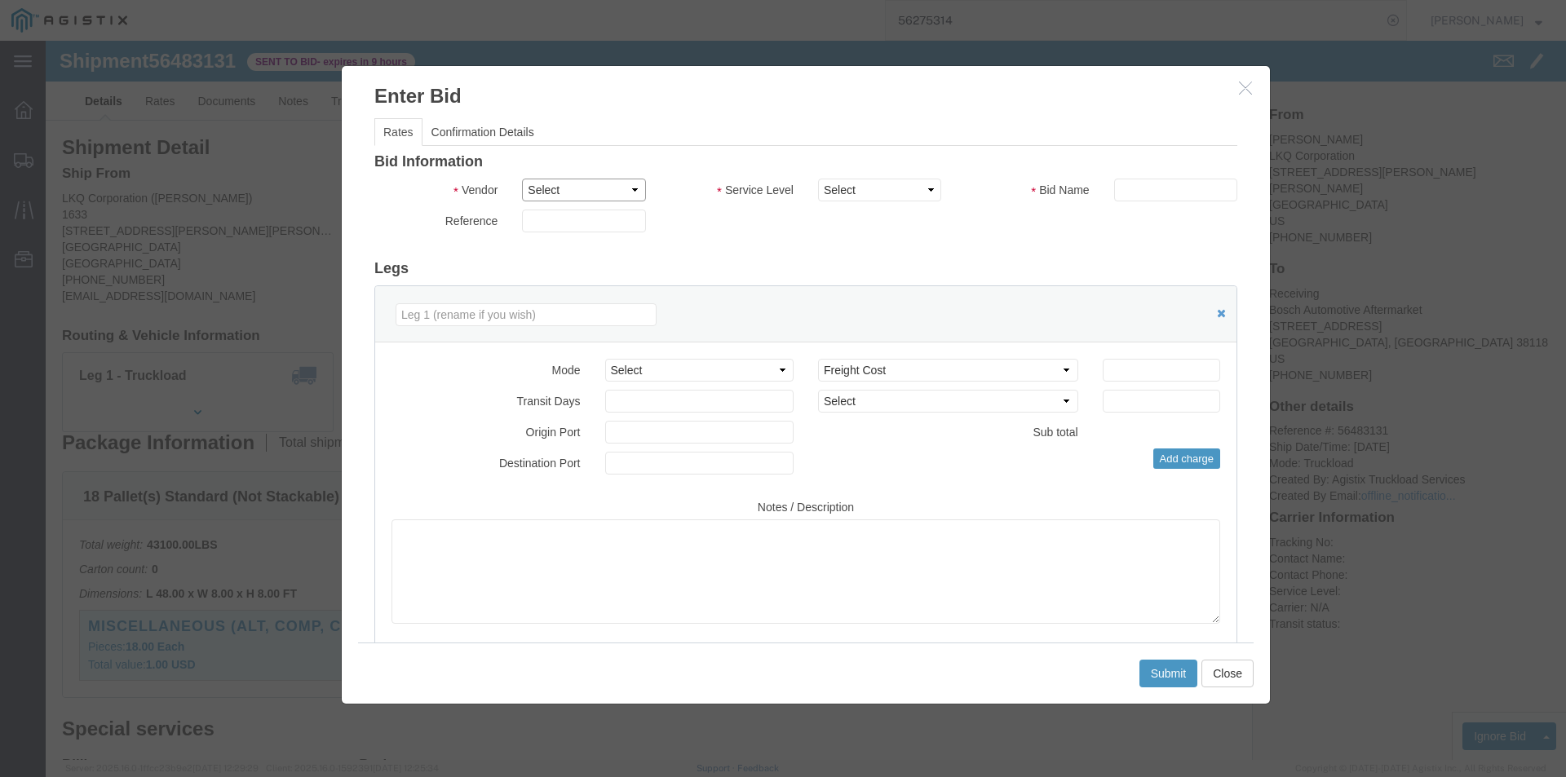
click select "Select RXO Freight Forwarding RXO Logistics"
select select "3224"
click select "Select RXO Freight Forwarding RXO Logistics"
drag, startPoint x: 743, startPoint y: 168, endPoint x: 819, endPoint y: 145, distance: 79.2
click select "Select Air Airport to Airport Airport to Door CONESTOGA Cargo Van DFRM/STEP Doo…"
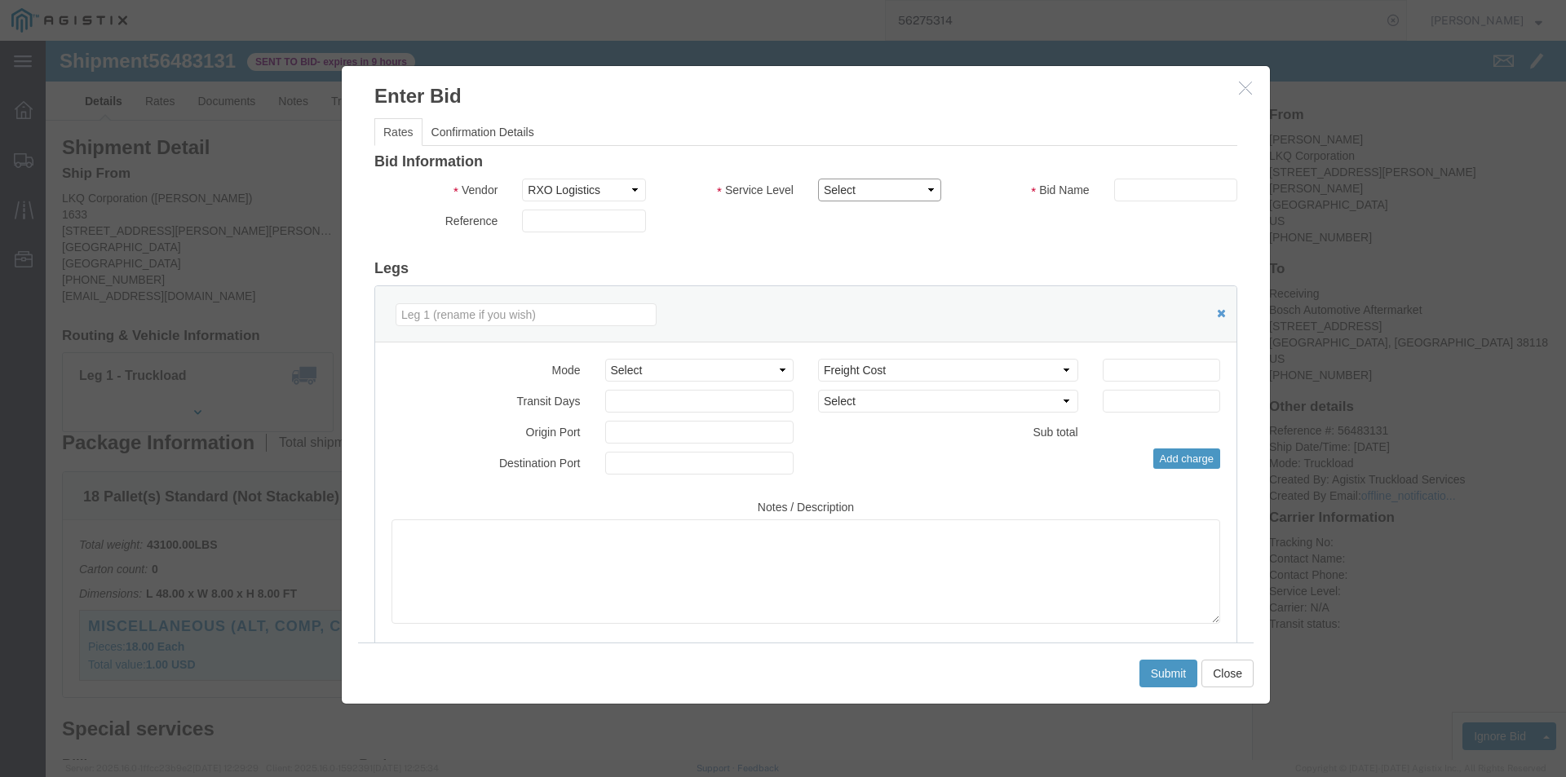
select select "11791"
click select "Select Air Airport to Airport Airport to Door CONESTOGA Cargo Van DFRM/STEP Doo…"
click input "text"
type input "bid"
click div "Mode Select Air Less than Truckload Multi-Leg Ocean Freight Rail Small Parcel T…"
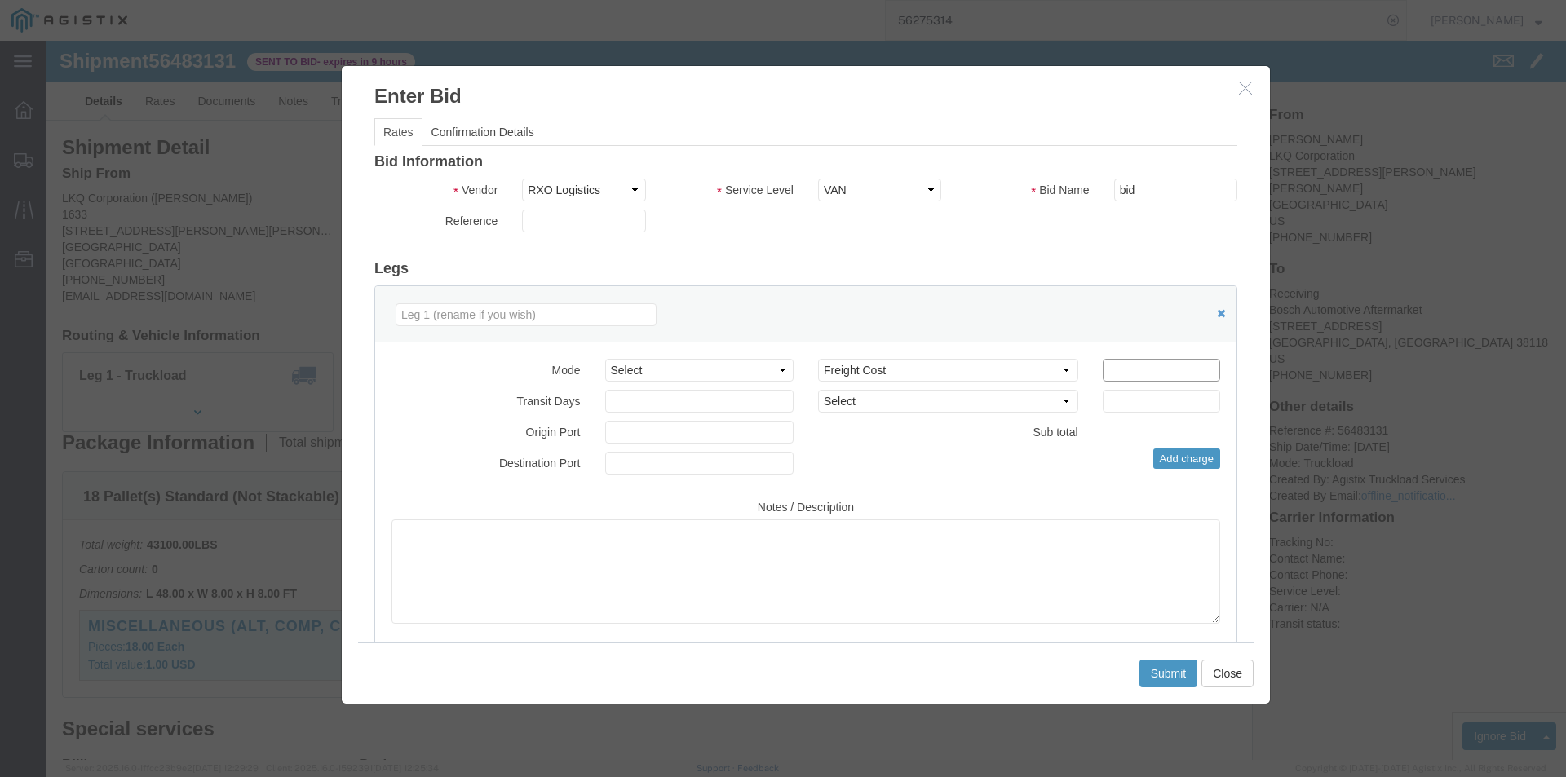
click input "number"
drag, startPoint x: 1070, startPoint y: 325, endPoint x: 1034, endPoint y: 325, distance: 35.9
click div "Bid amount 1 750"
type input "800"
click button "Submit"
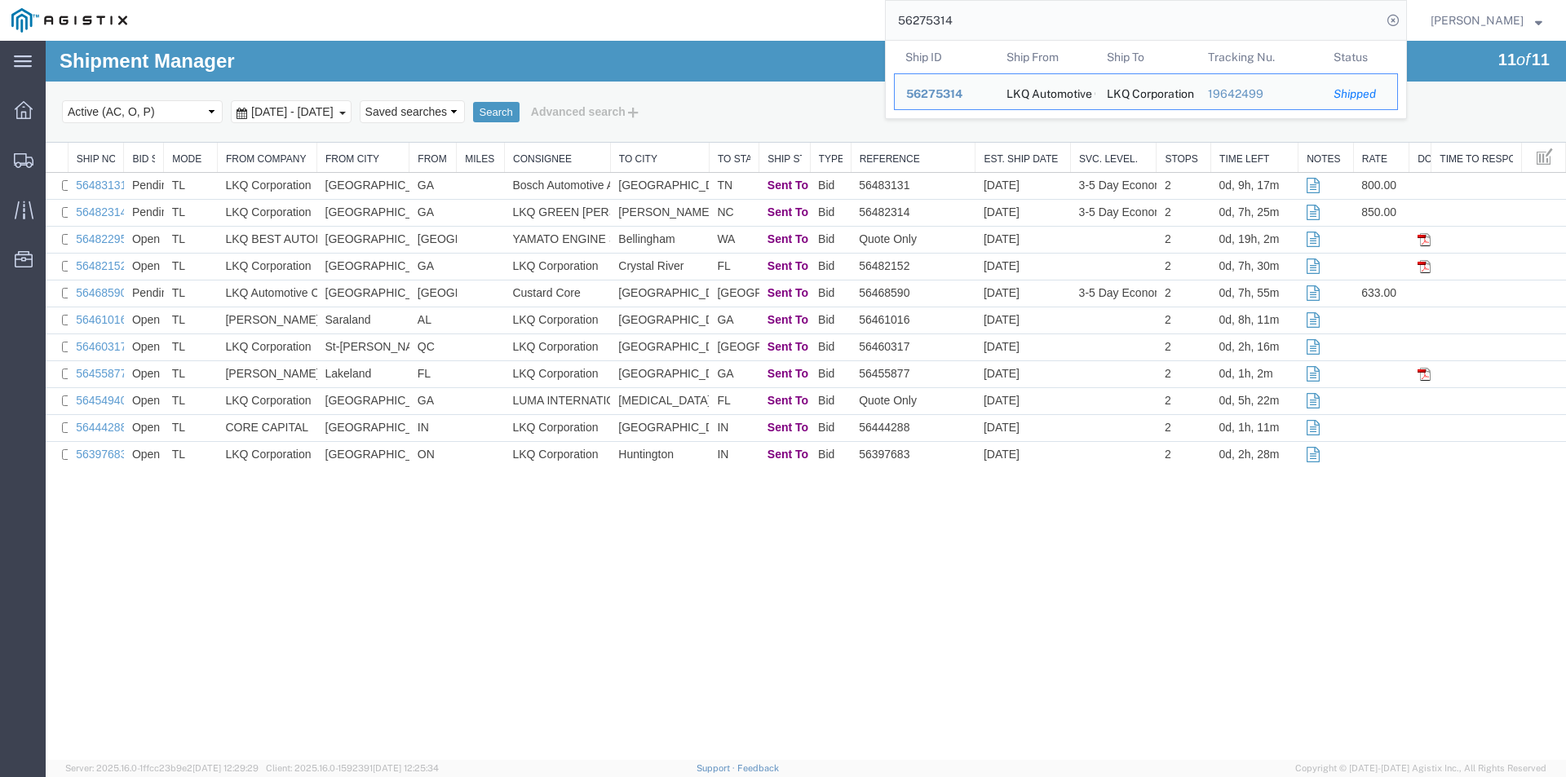
drag, startPoint x: 1151, startPoint y: 29, endPoint x: 826, endPoint y: 2, distance: 326.6
click at [826, 4] on div "56275314 Ship ID Ship From Ship To Tracking Nu. Status Ship ID 56275314 Ship Fr…" at bounding box center [773, 20] width 1269 height 41
paste input "5717247"
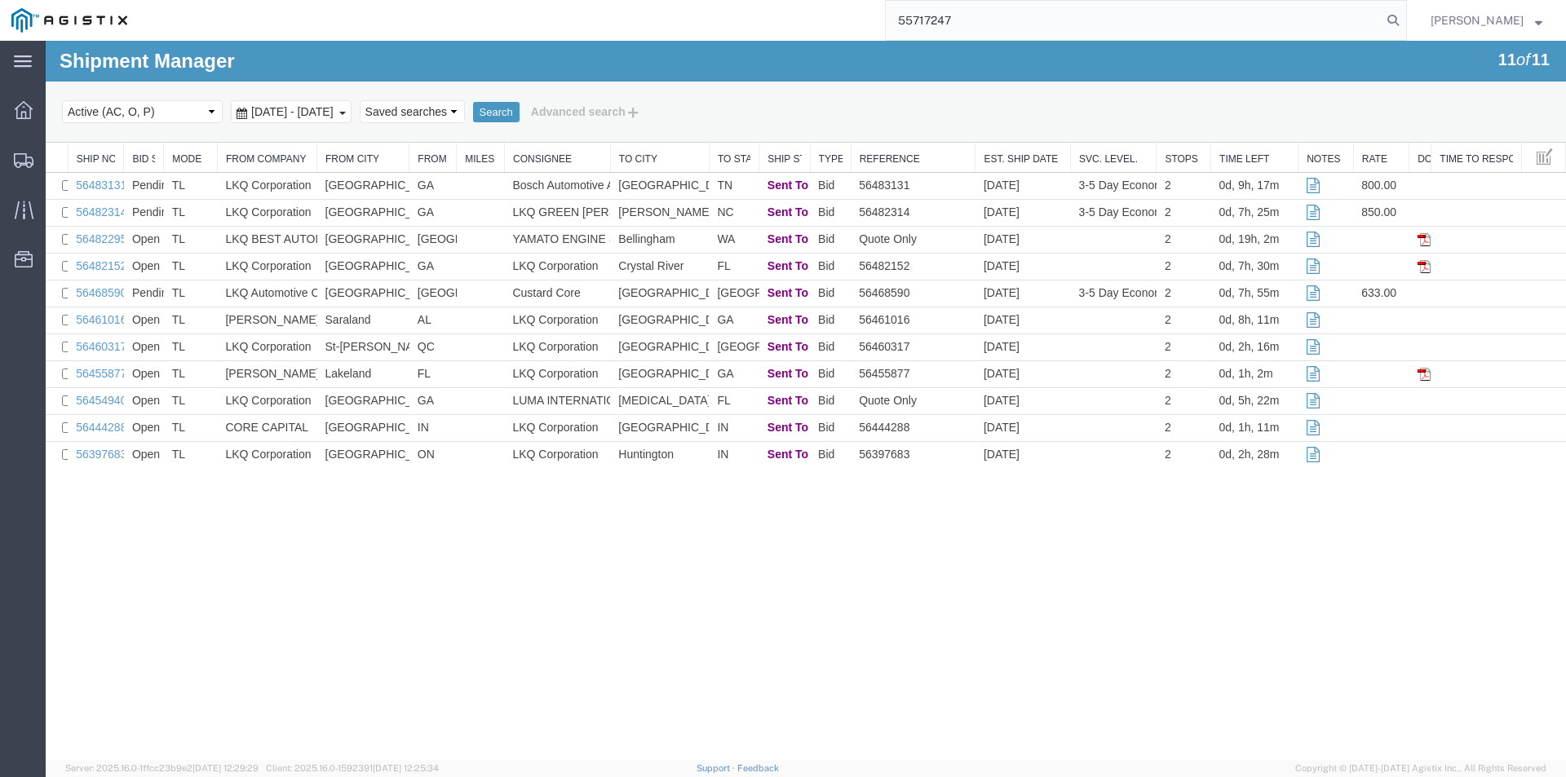
type input "55717247"
